Goal: Information Seeking & Learning: Learn about a topic

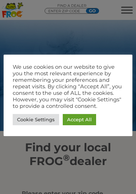
click at [119, 151] on div at bounding box center [68, 97] width 136 height 194
click at [113, 35] on div at bounding box center [68, 97] width 136 height 194
click at [87, 121] on link "Accept All" at bounding box center [79, 119] width 33 height 11
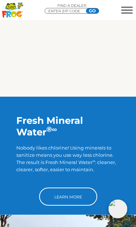
scroll to position [549, 0]
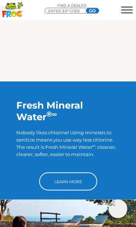
click at [76, 173] on link "Learn More" at bounding box center [68, 182] width 58 height 18
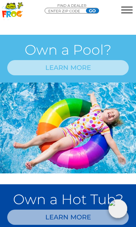
scroll to position [430, 0]
click at [98, 75] on link "LEARN MORE" at bounding box center [67, 67] width 121 height 15
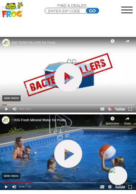
scroll to position [337, 0]
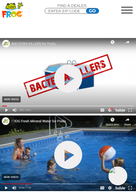
click at [66, 76] on link "hide-me" at bounding box center [68, 78] width 28 height 28
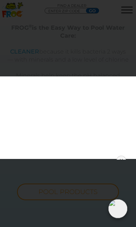
scroll to position [526, 0]
click at [123, 159] on link "Close" at bounding box center [121, 160] width 11 height 11
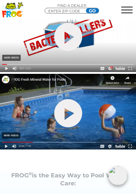
click at [68, 111] on link "hide-me" at bounding box center [68, 114] width 28 height 28
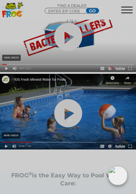
scroll to position [378, 0]
